Goal: Task Accomplishment & Management: Use online tool/utility

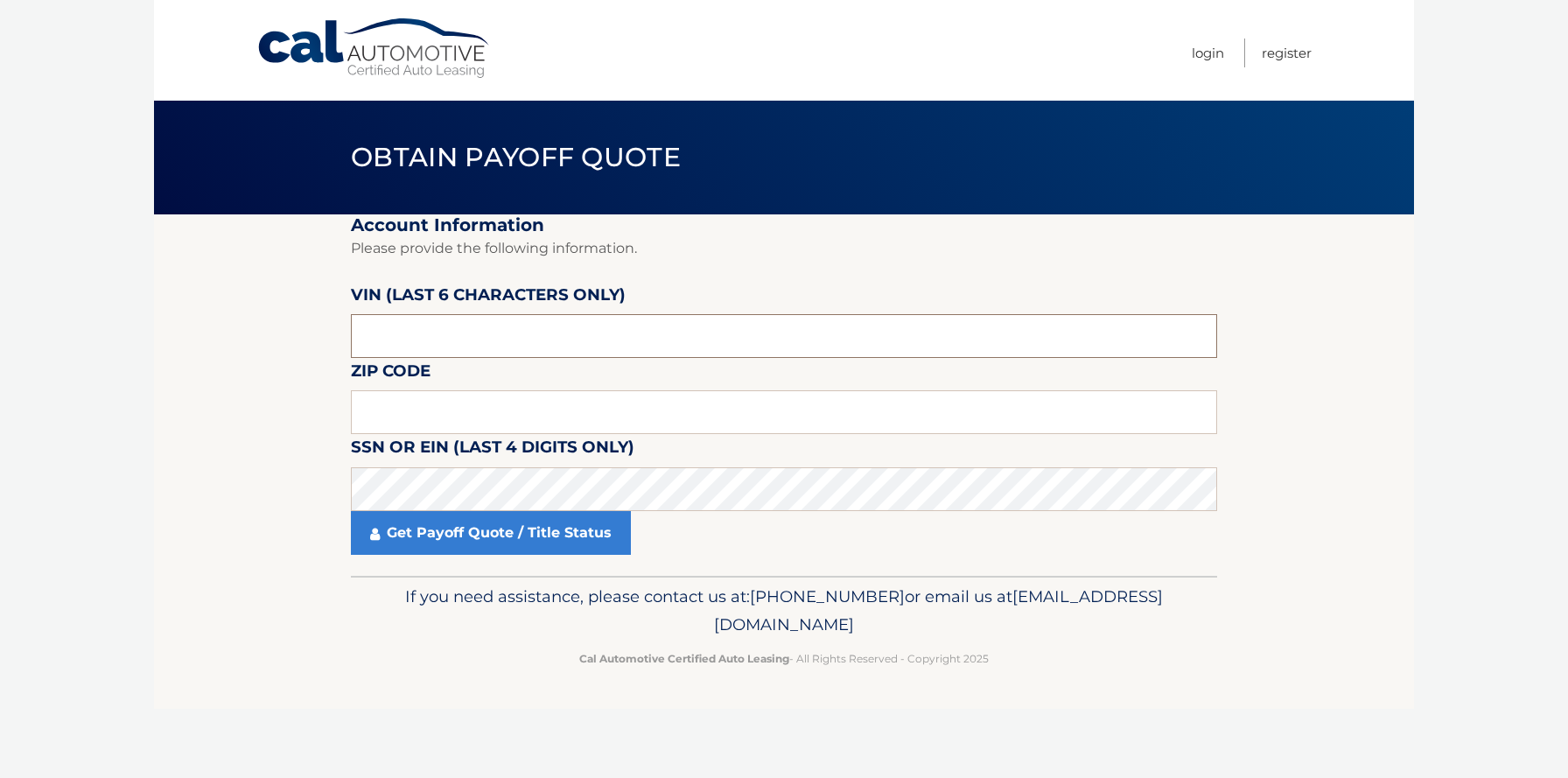
click at [440, 331] on input "text" at bounding box center [784, 336] width 866 height 44
type input "386470"
type input "19014"
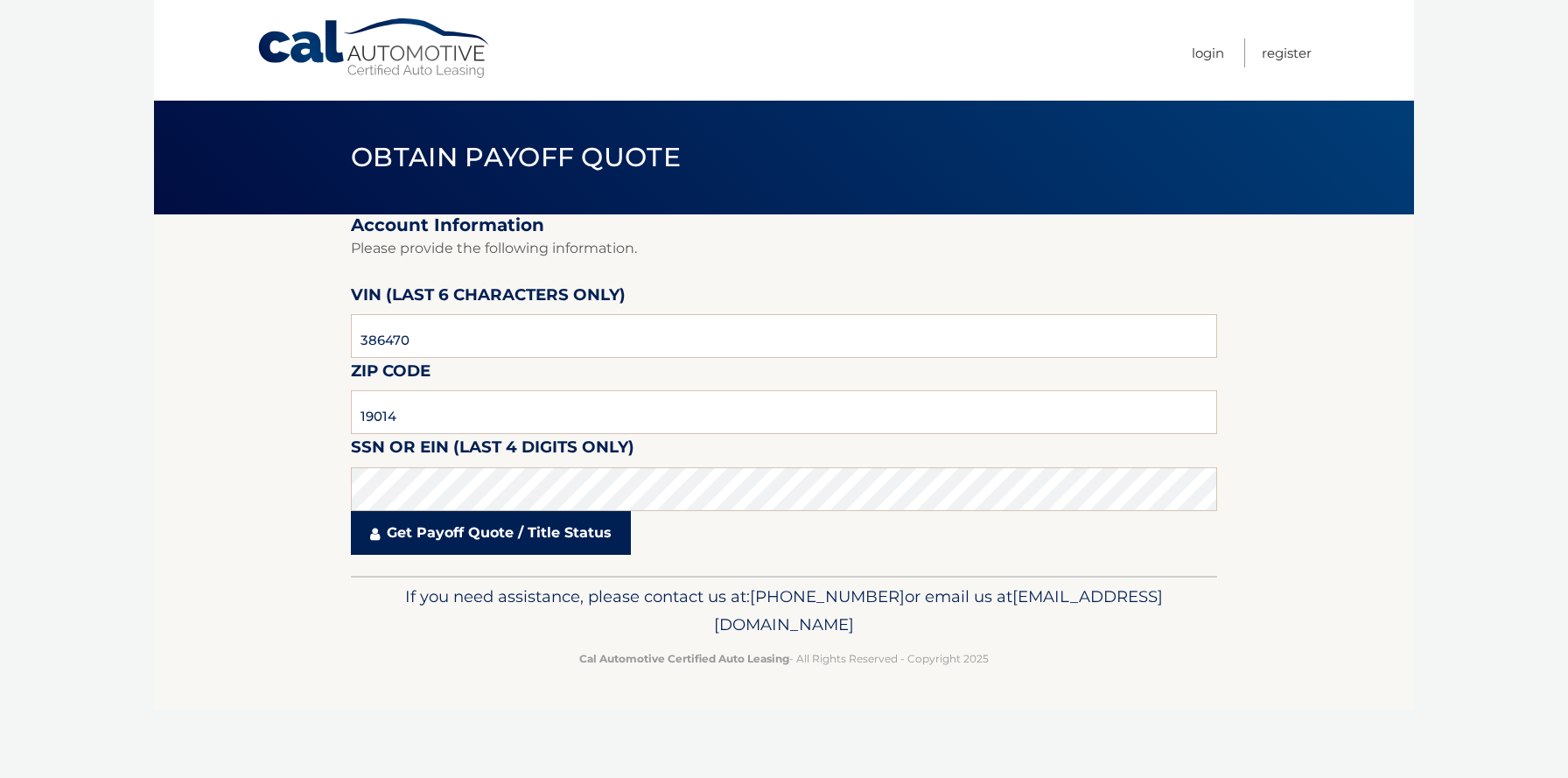
click at [468, 541] on link "Get Payoff Quote / Title Status" at bounding box center [490, 532] width 280 height 44
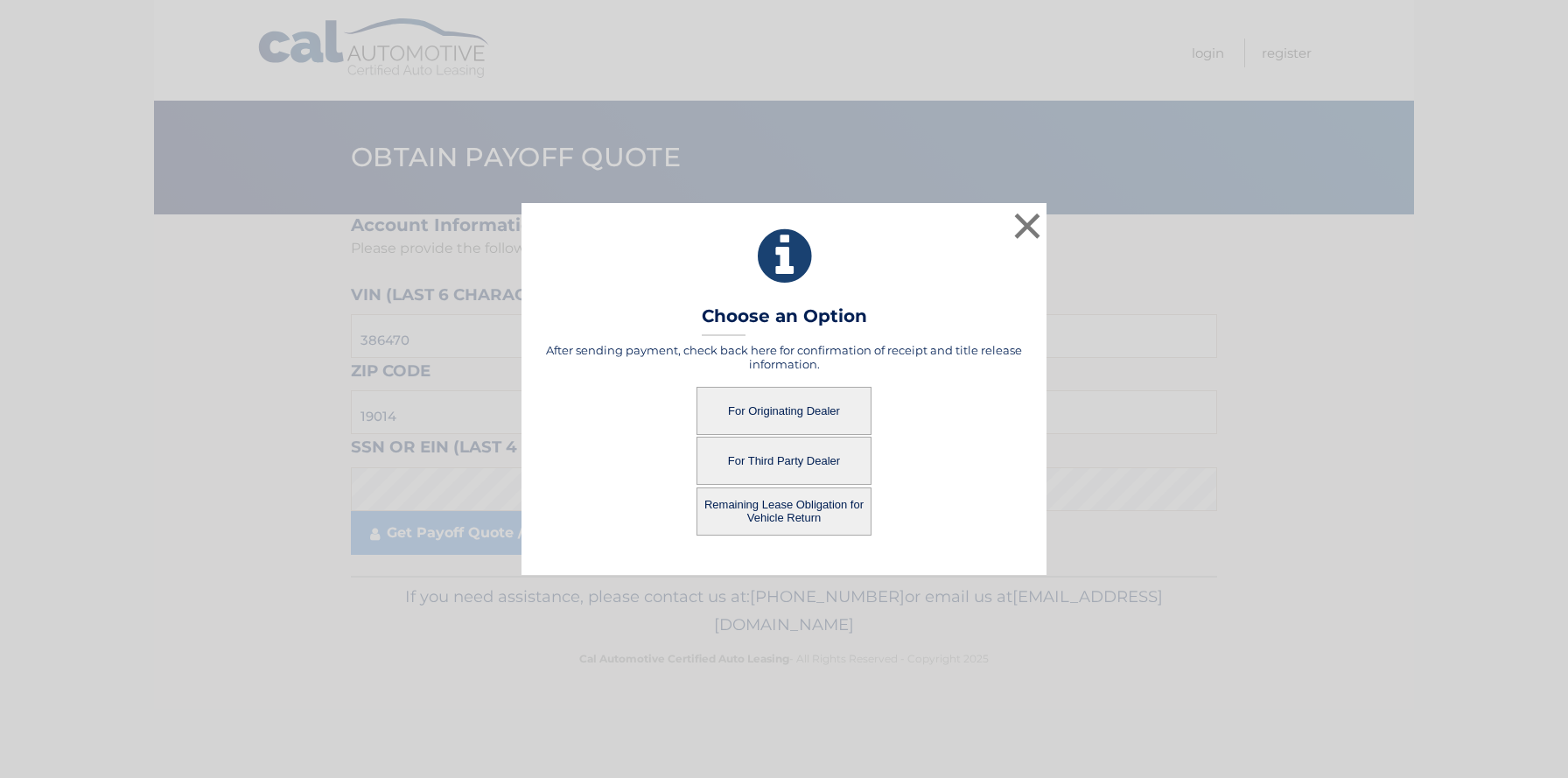
click at [752, 406] on button "For Originating Dealer" at bounding box center [784, 410] width 175 height 48
click at [758, 408] on button "For Originating Dealer" at bounding box center [784, 410] width 175 height 48
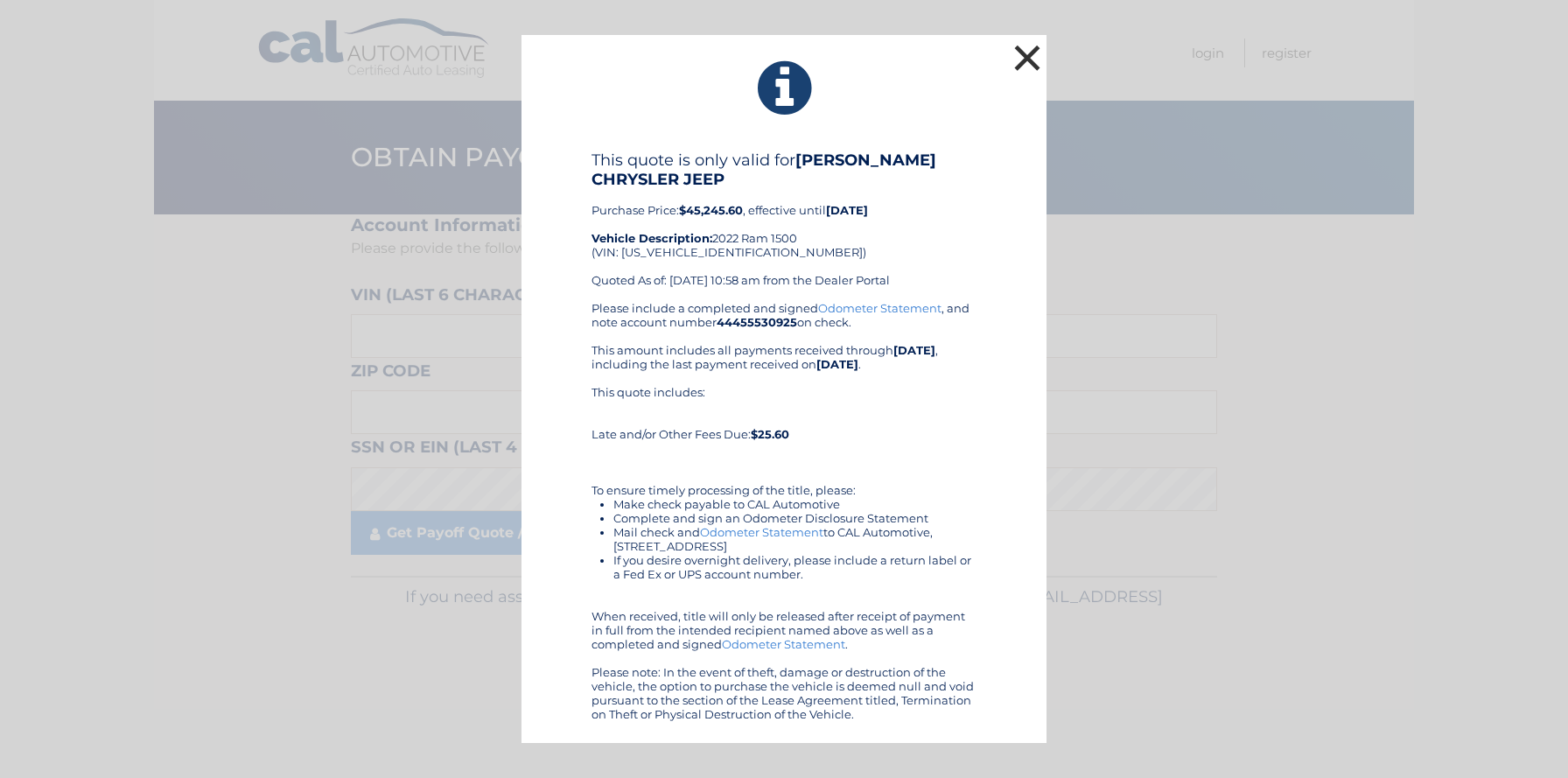
click at [1031, 52] on button "×" at bounding box center [1027, 58] width 35 height 35
